Goal: Information Seeking & Learning: Compare options

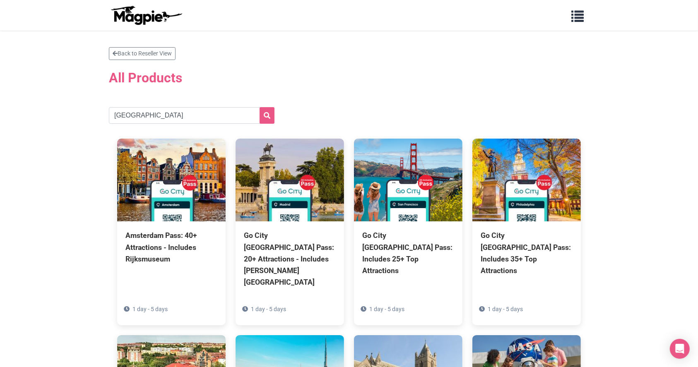
type input "los angeles"
click at [271, 118] on button "submit" at bounding box center [267, 115] width 15 height 17
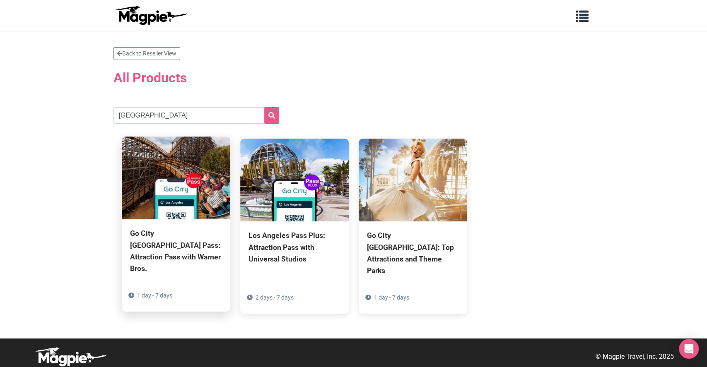
click at [159, 248] on div "Go City [GEOGRAPHIC_DATA] Pass: Attraction Pass with Warner Bros." at bounding box center [176, 251] width 92 height 47
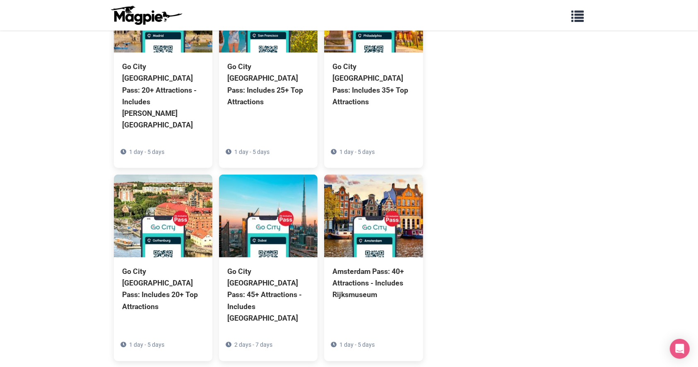
scroll to position [583, 0]
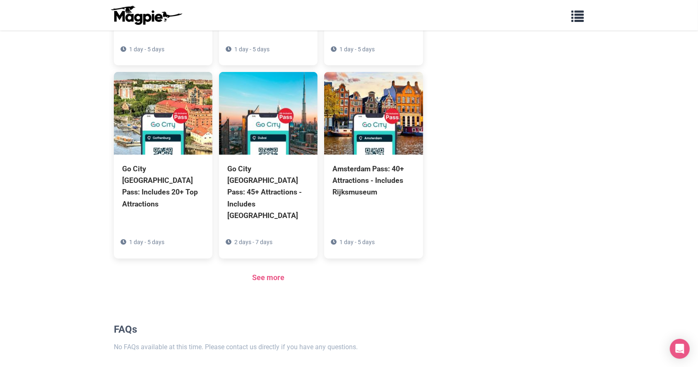
click at [243, 272] on div "See more" at bounding box center [268, 278] width 309 height 12
click at [265, 273] on link "See more" at bounding box center [268, 277] width 32 height 9
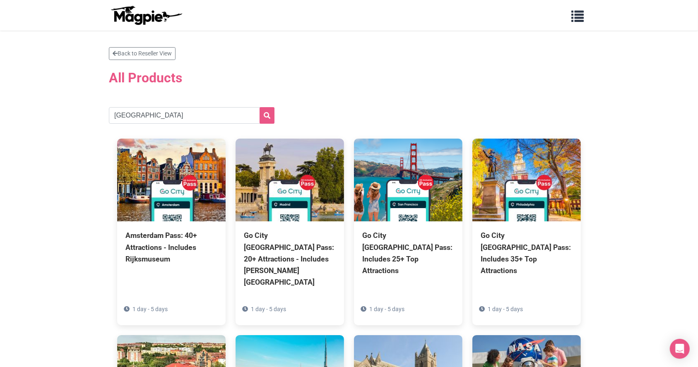
type input "los angeles"
click at [260, 107] on button "submit" at bounding box center [267, 115] width 15 height 17
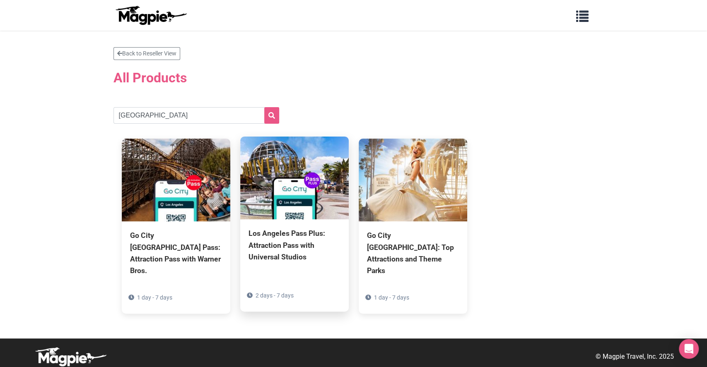
click at [271, 256] on div "Los Angeles Pass Plus: Attraction Pass with Universal Studios" at bounding box center [295, 245] width 92 height 35
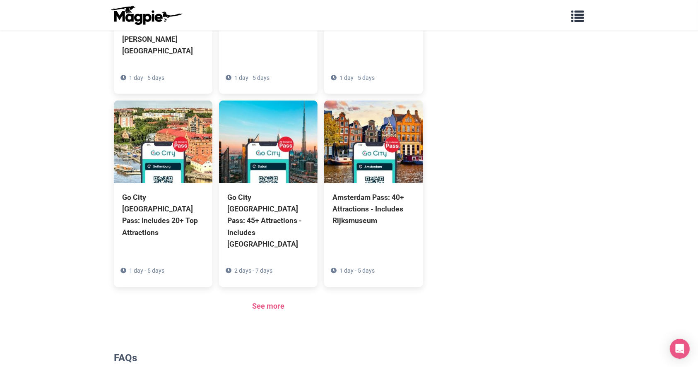
scroll to position [583, 0]
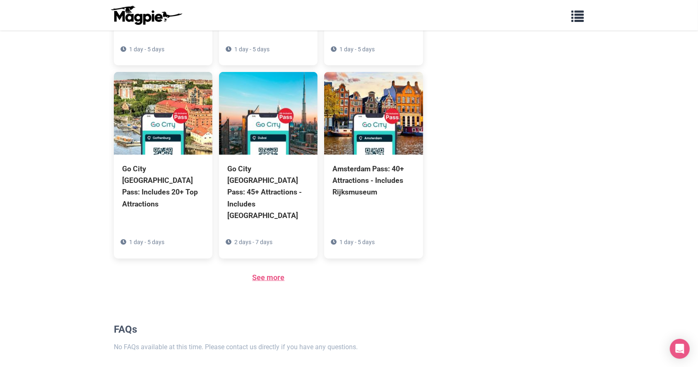
click at [266, 273] on link "See more" at bounding box center [268, 277] width 32 height 9
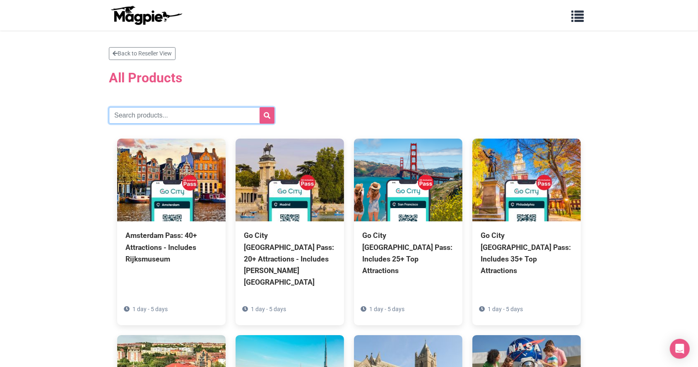
drag, startPoint x: 193, startPoint y: 113, endPoint x: 206, endPoint y: 113, distance: 12.4
click at [193, 113] on input "text" at bounding box center [192, 115] width 166 height 17
type input "[GEOGRAPHIC_DATA]"
click at [260, 107] on button "submit" at bounding box center [267, 115] width 15 height 17
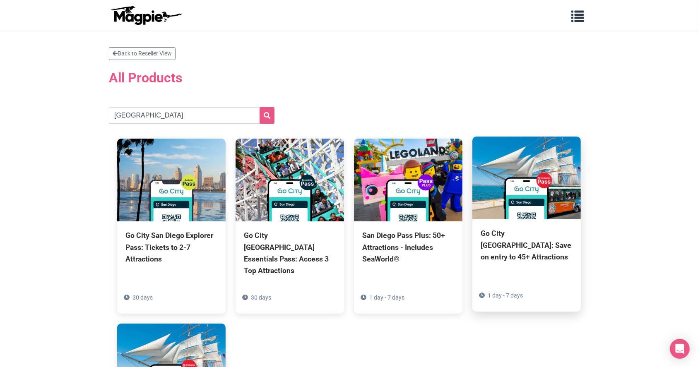
click at [535, 245] on div "Go City [GEOGRAPHIC_DATA]: Save on entry to 45+ Attractions" at bounding box center [527, 245] width 92 height 35
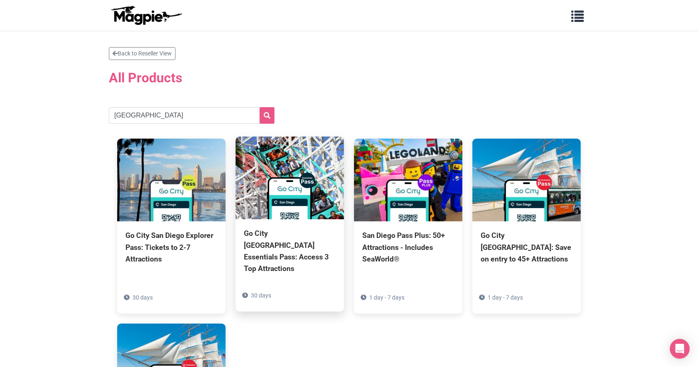
click at [276, 246] on div "Go City [GEOGRAPHIC_DATA] Essentials Pass: Access 3 Top Attractions" at bounding box center [290, 251] width 92 height 47
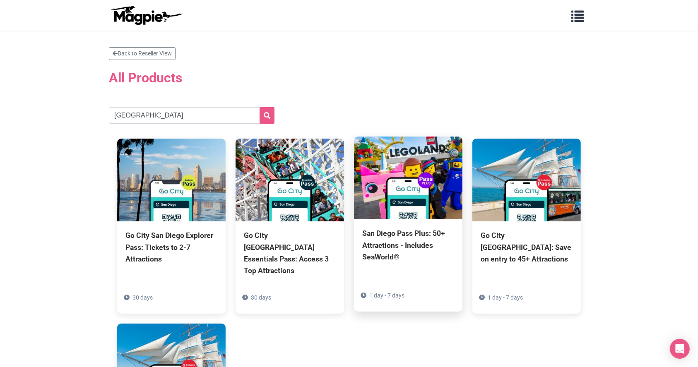
click at [427, 246] on div "San Diego Pass Plus: 50+ Attractions - Includes SeaWorld®" at bounding box center [408, 245] width 92 height 35
